Goal: Find specific page/section: Find specific page/section

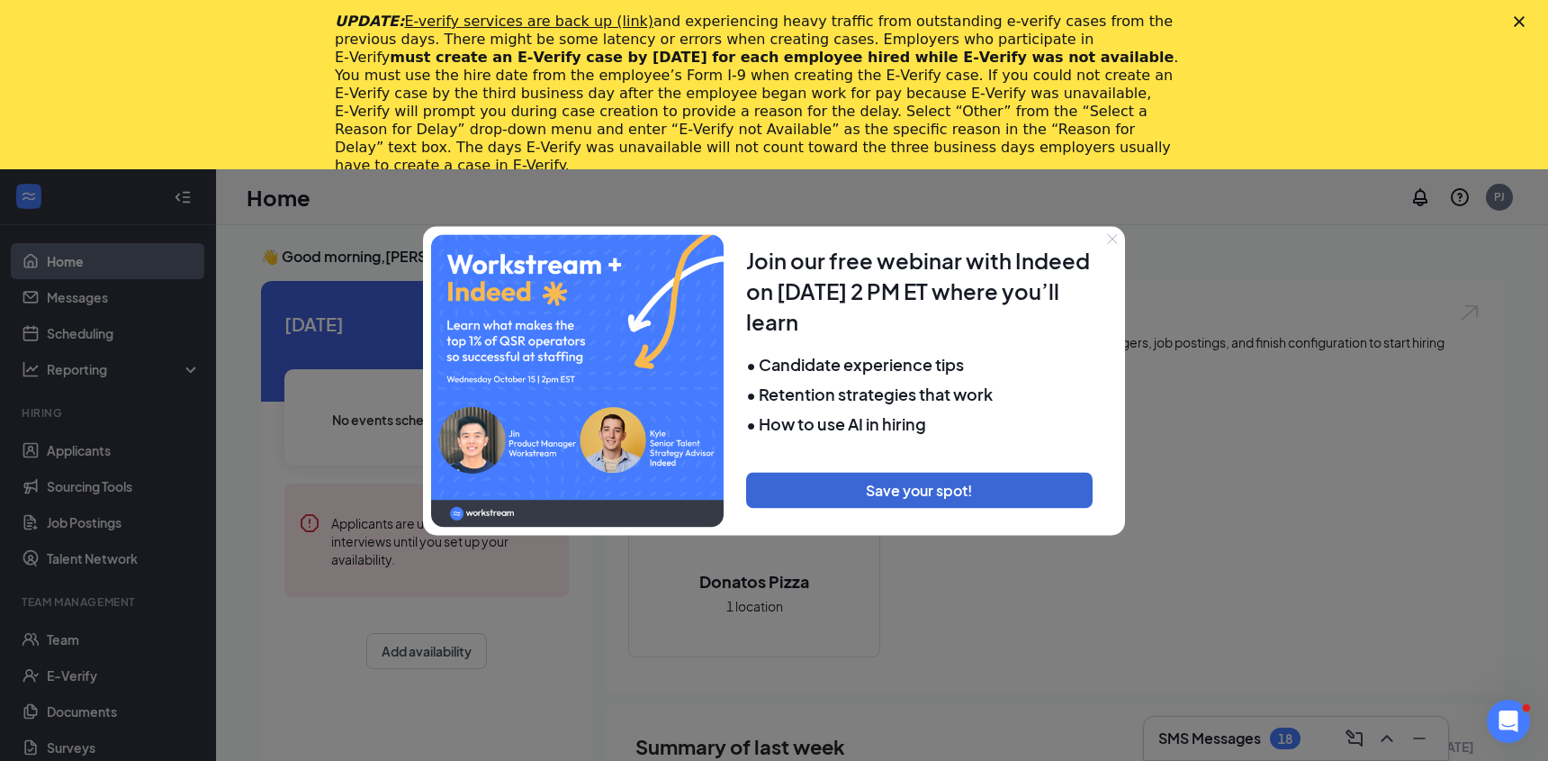
click at [1113, 236] on icon "Close" at bounding box center [1112, 238] width 11 height 11
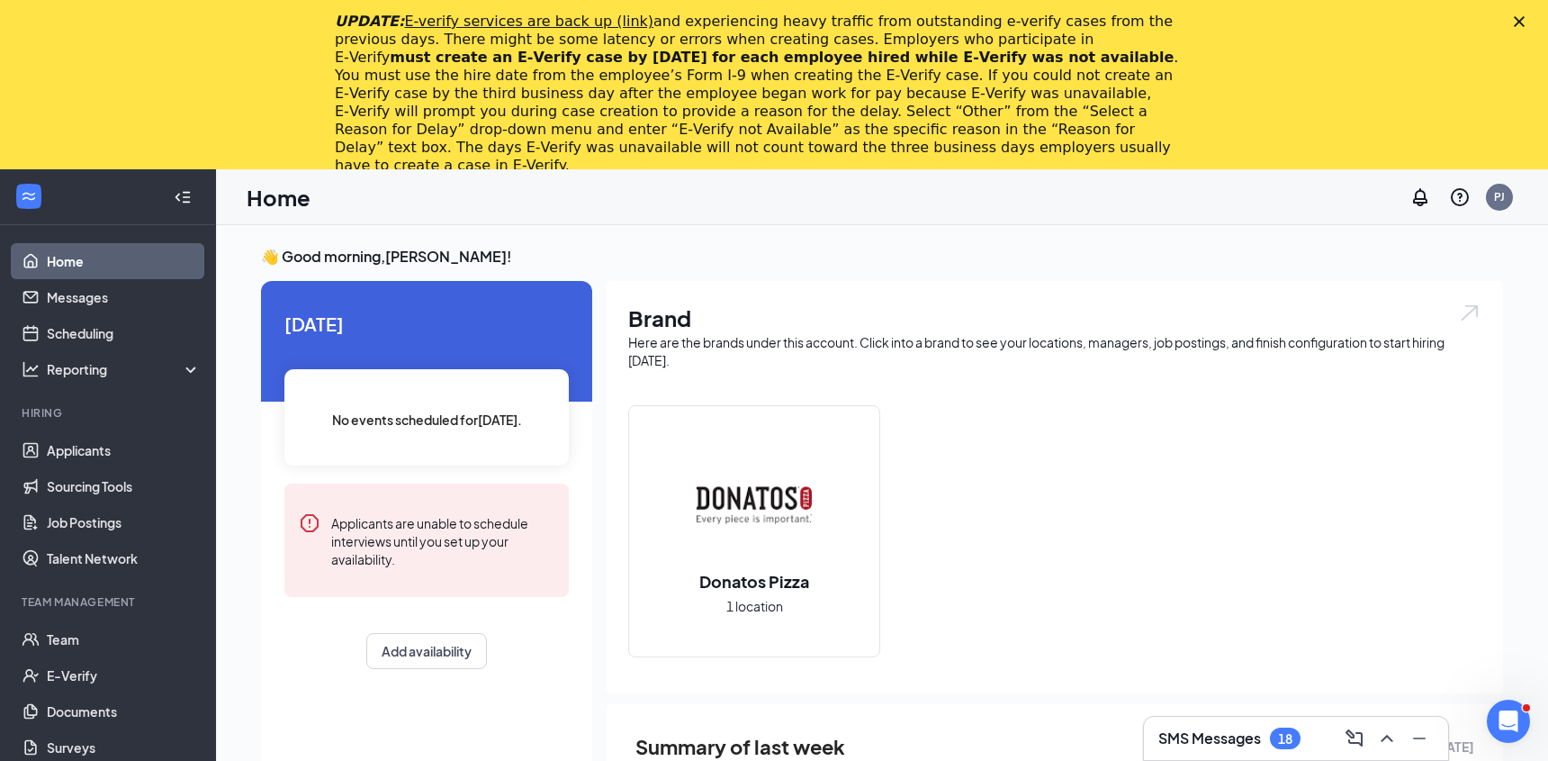
click at [1521, 21] on polygon "Close" at bounding box center [1519, 21] width 11 height 11
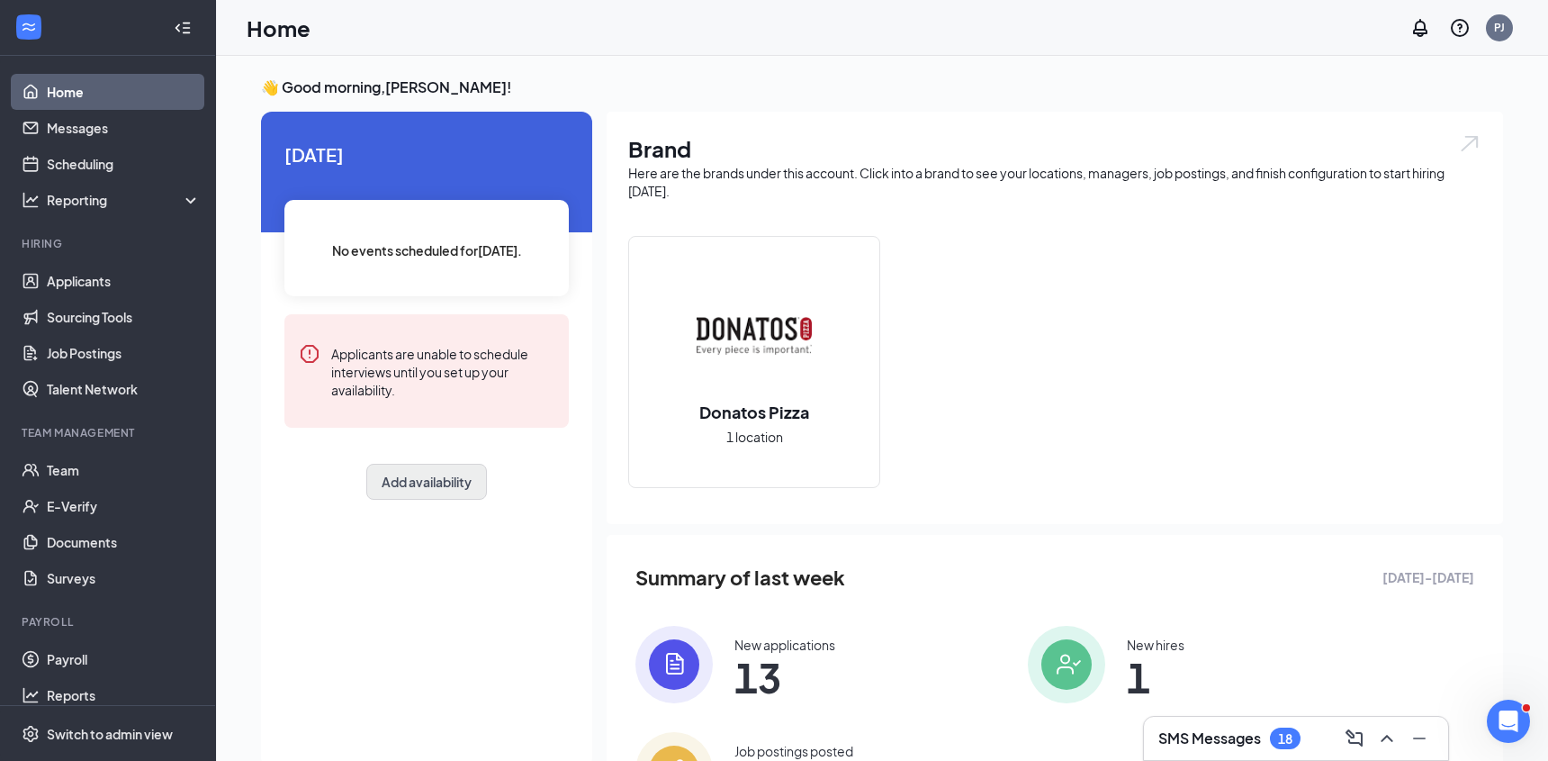
scroll to position [118, 0]
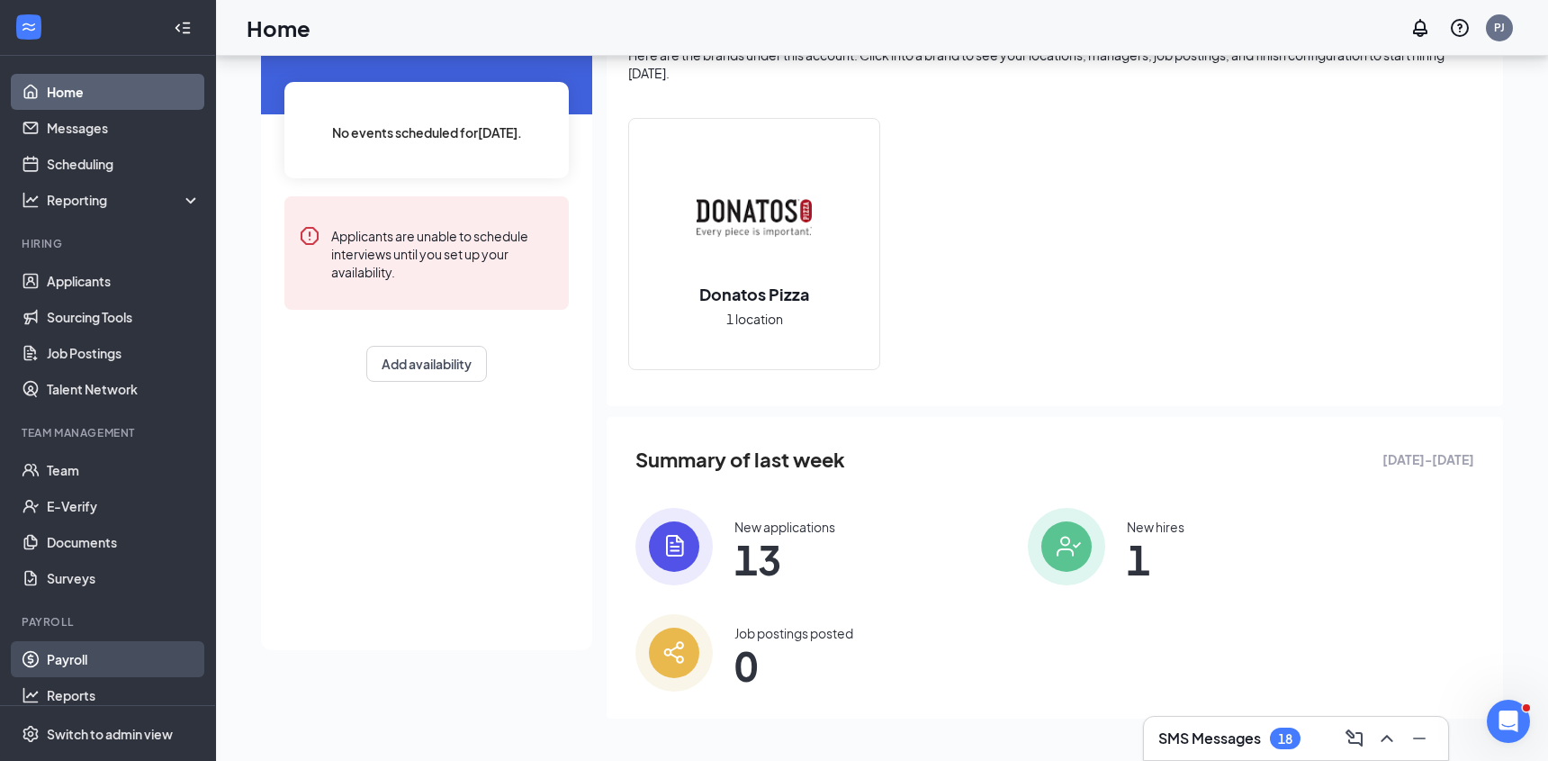
click at [114, 667] on link "Payroll" at bounding box center [124, 659] width 154 height 36
